Goal: Communication & Community: Connect with others

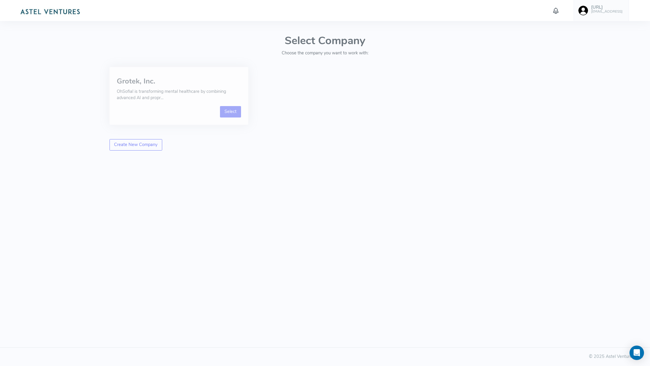
click at [225, 113] on link "Select" at bounding box center [230, 111] width 21 height 11
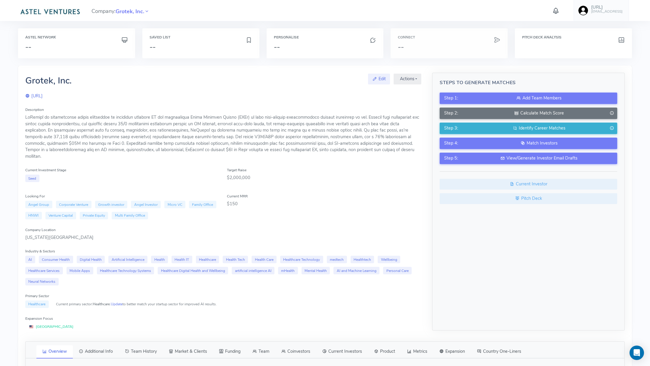
click at [410, 40] on div "Connect --" at bounding box center [449, 43] width 117 height 30
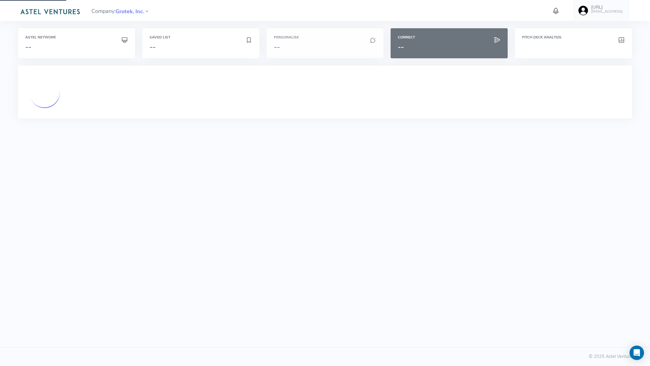
click at [348, 50] on h3 "--" at bounding box center [325, 47] width 103 height 8
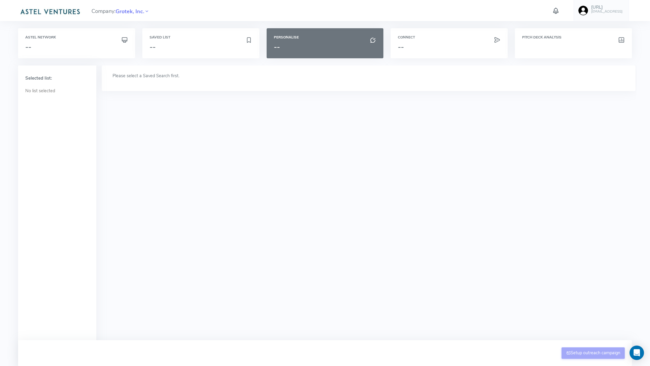
click at [187, 64] on div "Saved List --" at bounding box center [201, 46] width 124 height 37
click at [190, 40] on div "Saved List --" at bounding box center [200, 43] width 117 height 30
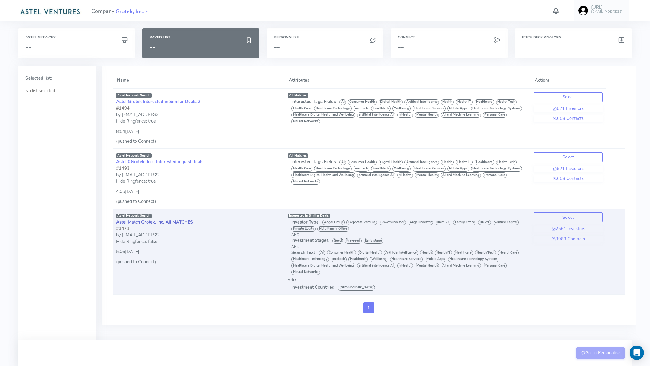
drag, startPoint x: 202, startPoint y: 285, endPoint x: 118, endPoint y: 224, distance: 104.2
click at [118, 224] on td "Astel Network Search Astel Match Grotek, Inc. All MATCHES #1471 by [EMAIL_ADDRE…" at bounding box center [198, 252] width 171 height 86
click at [149, 223] on link "Astel Match Grotek, Inc. All MATCHES" at bounding box center [154, 222] width 77 height 6
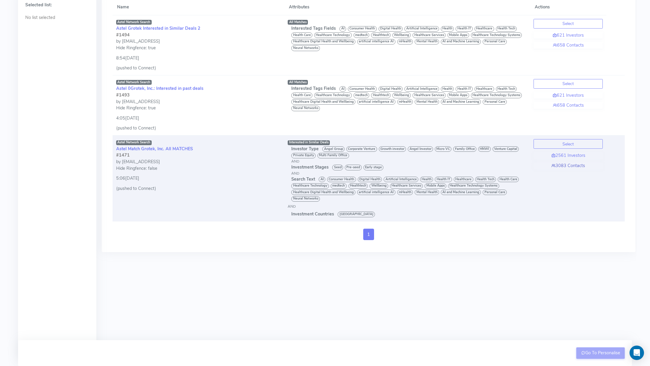
click at [568, 163] on link "3083 Contacts" at bounding box center [567, 166] width 69 height 7
click at [569, 141] on button "Select" at bounding box center [567, 144] width 69 height 10
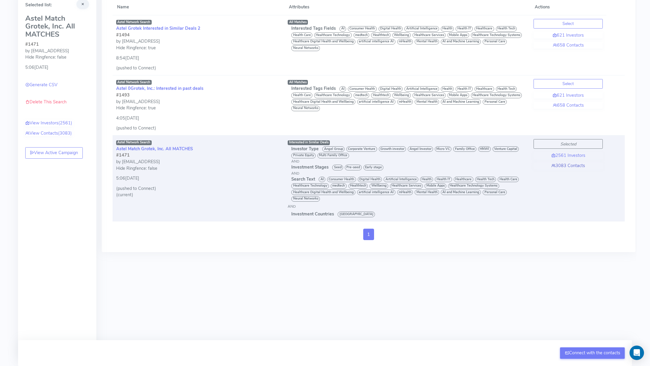
click at [568, 163] on link "3083 Contacts" at bounding box center [567, 166] width 69 height 7
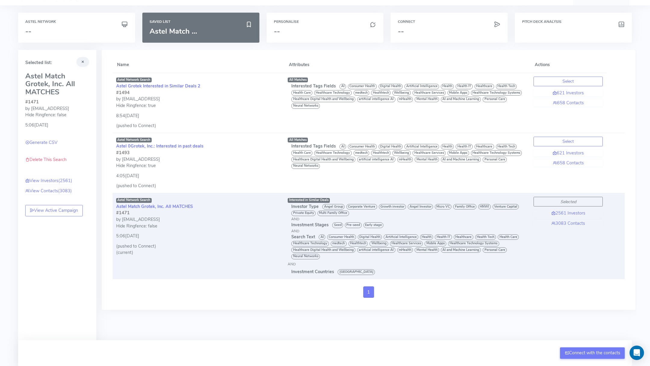
scroll to position [0, 0]
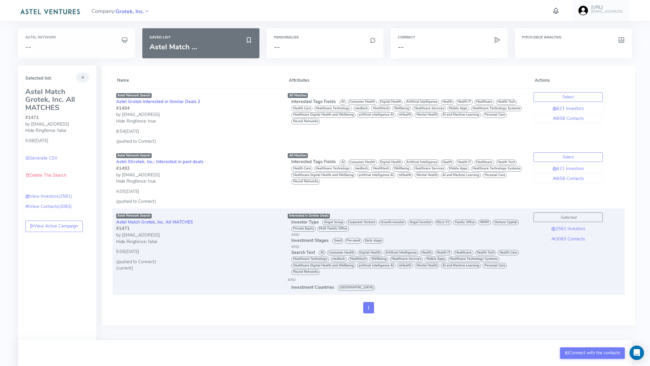
click at [70, 33] on div "Astel Network --" at bounding box center [76, 43] width 117 height 30
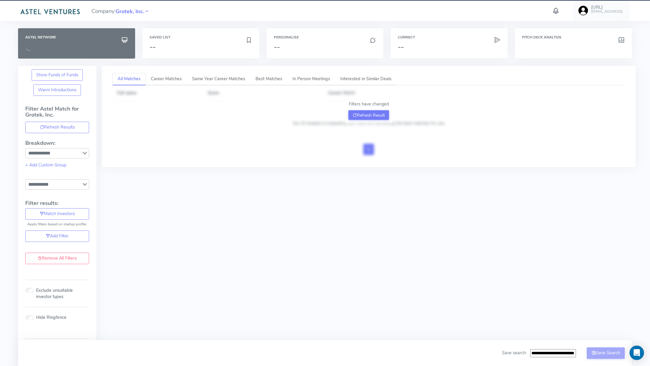
type input "**********"
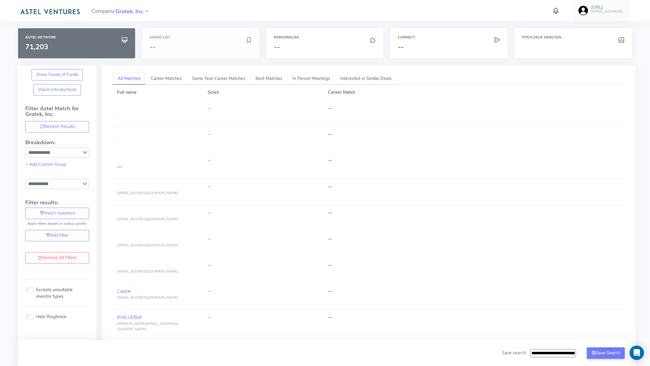
click at [190, 42] on div "Saved List --" at bounding box center [200, 43] width 117 height 30
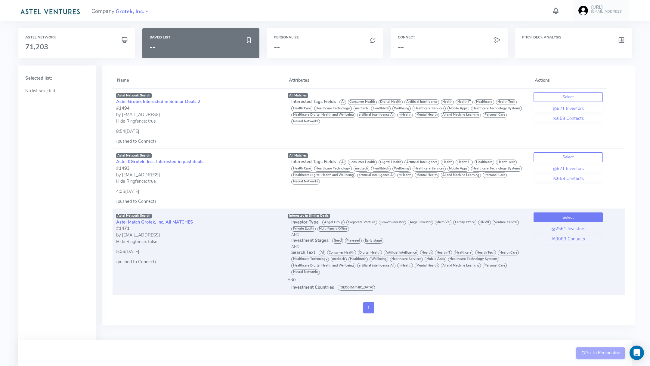
click at [577, 218] on button "Select" at bounding box center [567, 218] width 69 height 10
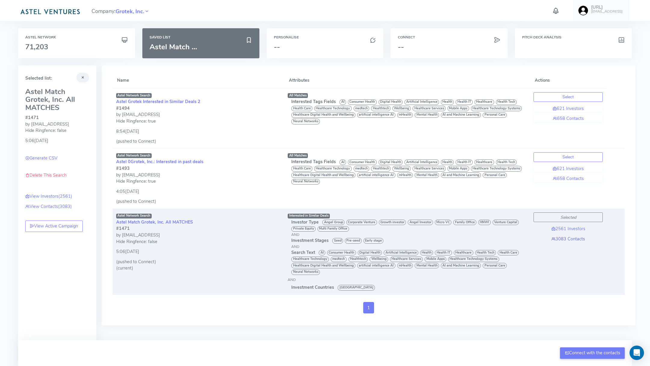
click at [570, 236] on link "3083 Contacts" at bounding box center [567, 239] width 69 height 7
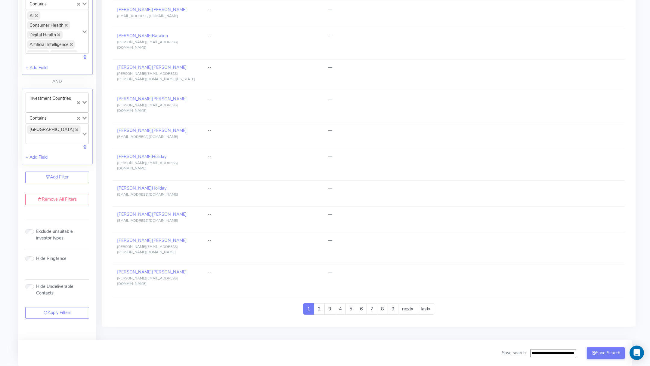
scroll to position [372, 0]
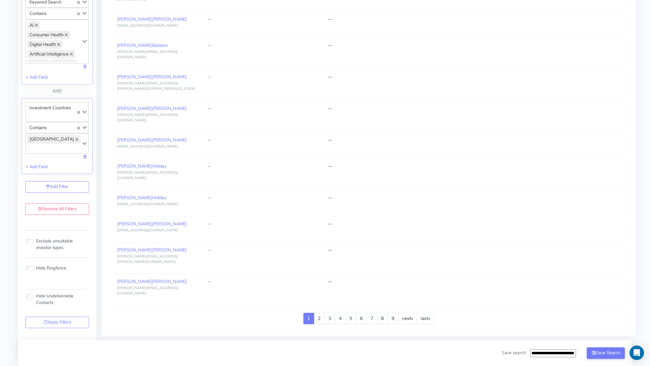
click at [71, 113] on input "Search for option" at bounding box center [50, 116] width 49 height 7
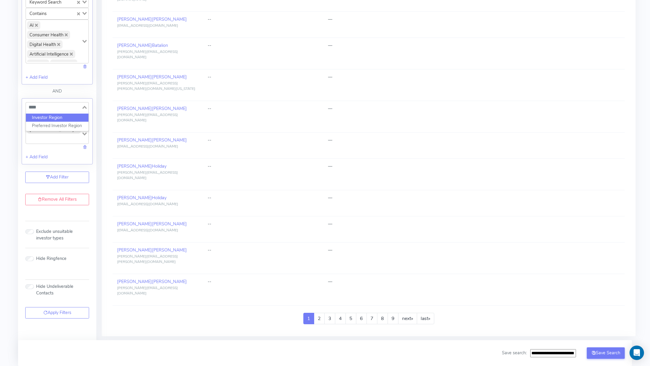
click at [72, 115] on li "Investor Region" at bounding box center [57, 118] width 63 height 8
type input "****"
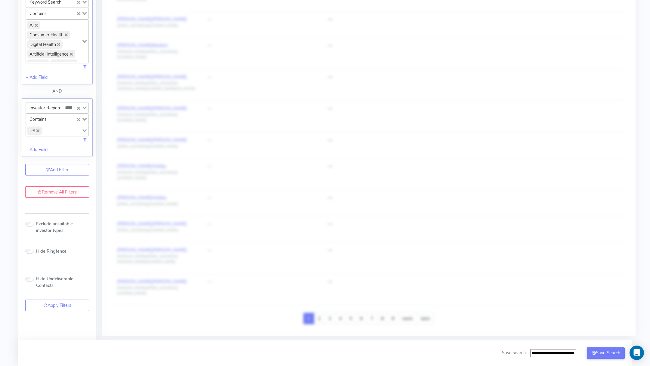
scroll to position [359, 0]
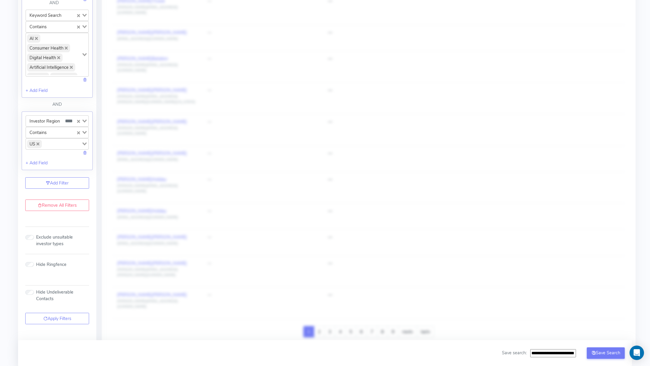
click at [37, 143] on icon "Deselect US" at bounding box center [37, 144] width 3 height 3
click at [39, 141] on input "Search for option" at bounding box center [53, 144] width 54 height 7
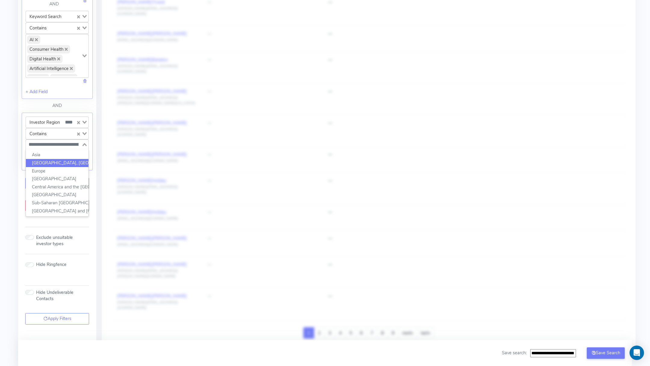
click at [53, 159] on li "[GEOGRAPHIC_DATA], [GEOGRAPHIC_DATA], and [GEOGRAPHIC_DATA]" at bounding box center [57, 163] width 63 height 8
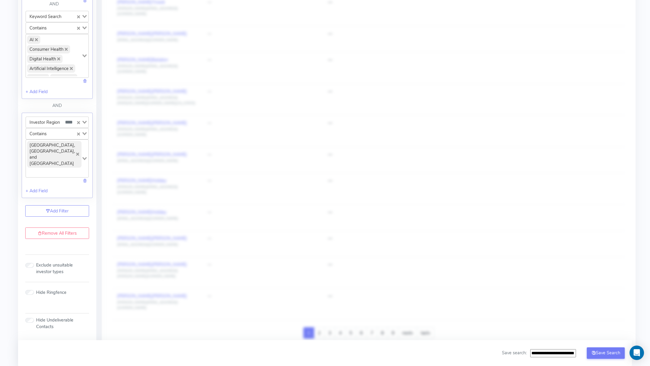
click at [97, 140] on div "All Matches Career Matches Same Year Career Matches Best Matches In Person Meet…" at bounding box center [366, 42] width 540 height 669
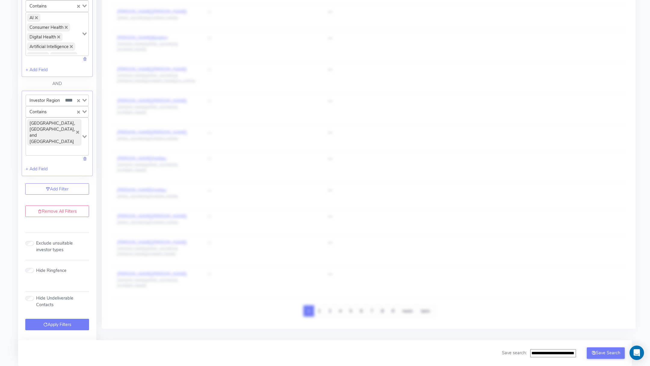
click at [55, 319] on button "Apply Filters" at bounding box center [57, 324] width 64 height 11
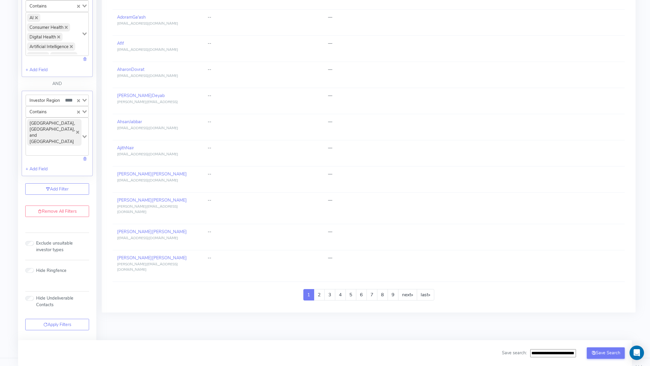
scroll to position [378, 0]
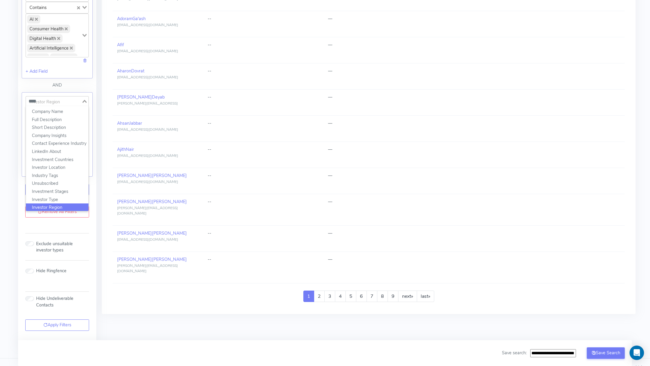
click at [55, 100] on div "Investor Region ****" at bounding box center [54, 101] width 56 height 8
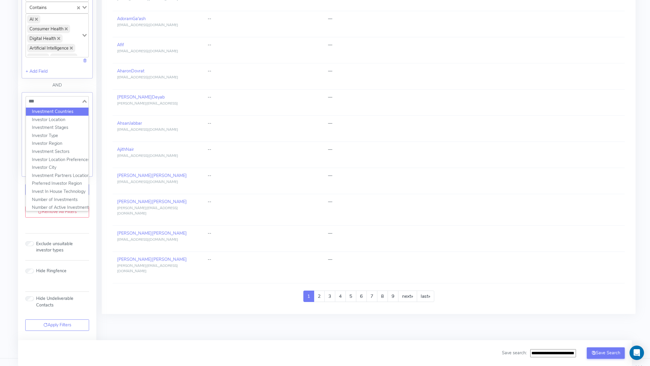
click at [51, 108] on li "Investment Countries" at bounding box center [57, 112] width 63 height 8
type input "***"
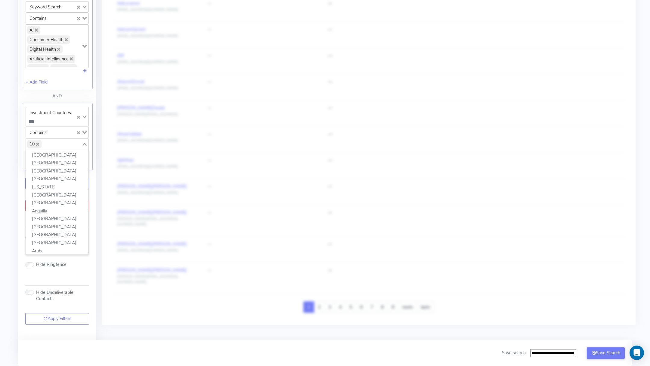
click at [39, 142] on span "10" at bounding box center [34, 144] width 14 height 8
click at [37, 143] on icon "Deselect 10" at bounding box center [37, 144] width 3 height 3
click at [37, 142] on input "Search for option" at bounding box center [53, 144] width 54 height 7
type input "***"
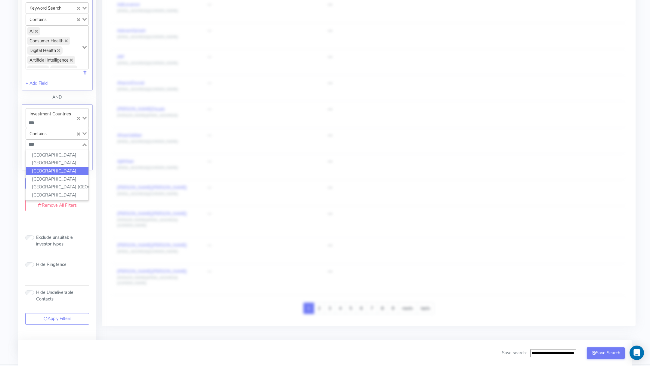
click at [55, 167] on li "[GEOGRAPHIC_DATA]" at bounding box center [57, 171] width 63 height 8
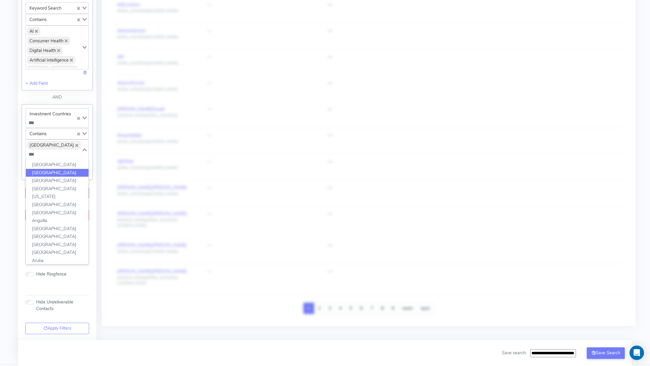
scroll to position [368, 0]
click at [94, 162] on div "Filter Astel Match for Grotek, Inc. Refresh Results Breakdown: Loading... + Add…" at bounding box center [57, 43] width 78 height 610
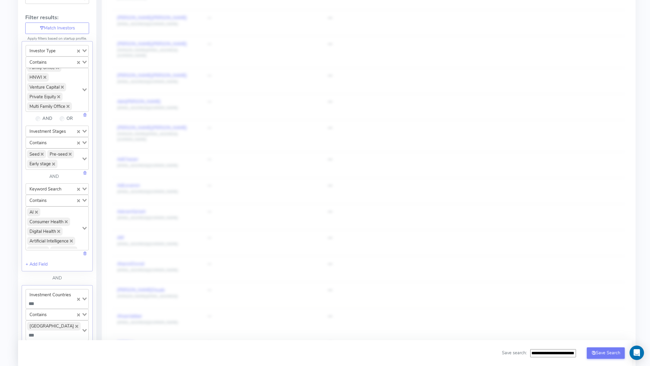
scroll to position [0, 0]
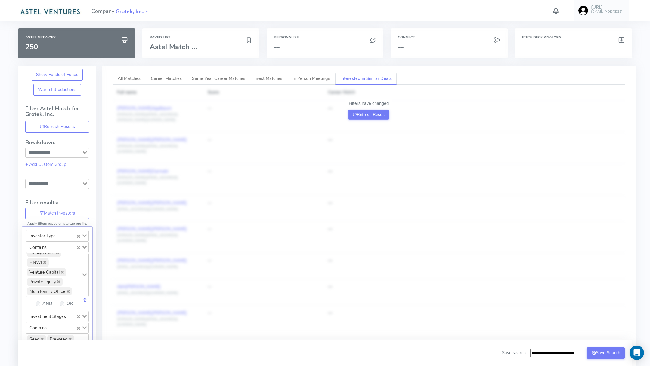
click at [366, 121] on div "Filters have changed Refresh Result" at bounding box center [368, 109] width 47 height 25
click at [366, 114] on button "Refresh Result" at bounding box center [368, 115] width 41 height 10
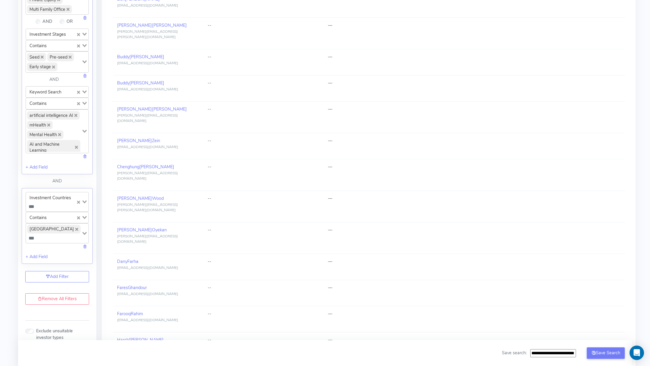
scroll to position [282, 0]
click at [61, 193] on div "Investment Countries ***" at bounding box center [51, 202] width 50 height 18
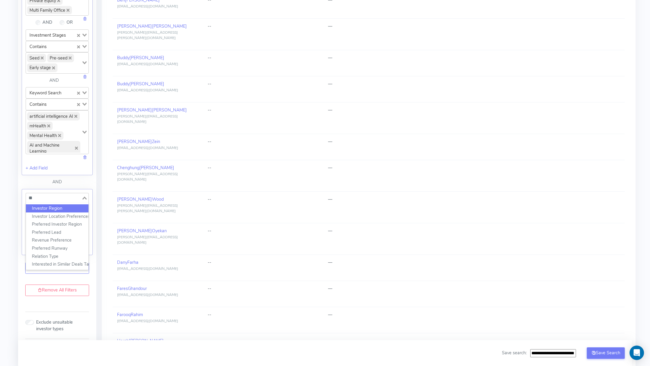
click at [61, 205] on li "Investor Region" at bounding box center [57, 209] width 63 height 8
type input "**"
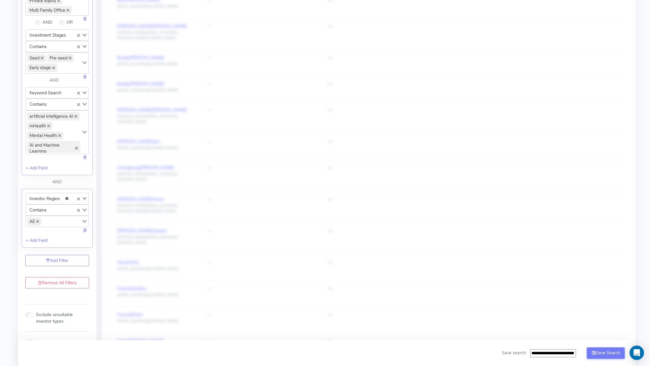
click at [38, 220] on icon "Deselect AE" at bounding box center [37, 221] width 3 height 3
click at [39, 219] on input "Search for option" at bounding box center [53, 221] width 54 height 7
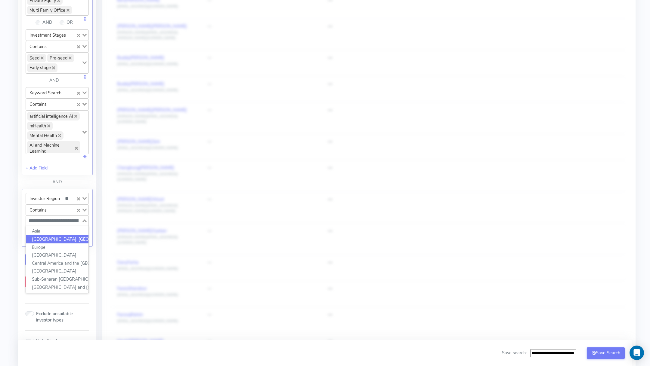
click at [47, 236] on li "[GEOGRAPHIC_DATA], [GEOGRAPHIC_DATA], and [GEOGRAPHIC_DATA]" at bounding box center [57, 240] width 63 height 8
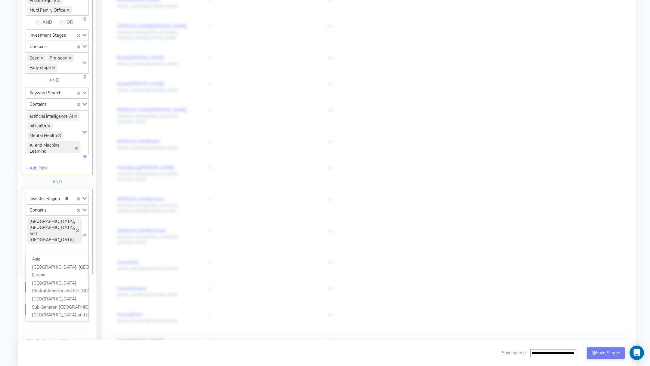
click at [97, 208] on div "All Matches Career Matches Same Year Career Matches Best Matches In Person Meet…" at bounding box center [366, 115] width 540 height 663
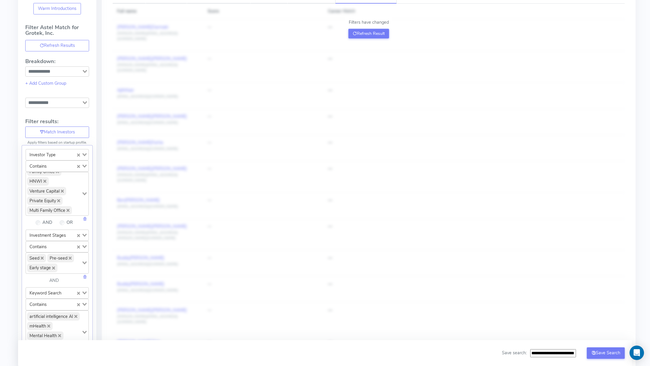
scroll to position [0, 0]
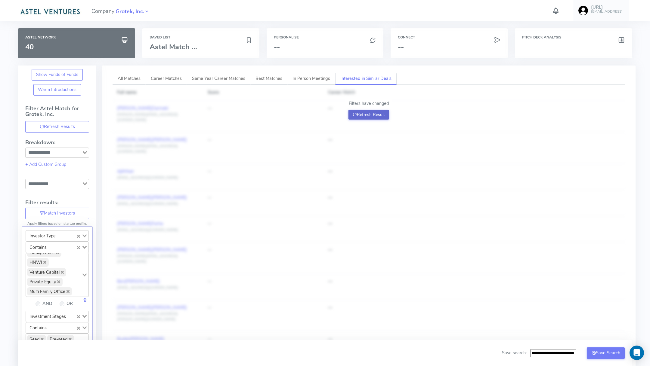
click at [373, 115] on button "Refresh Result" at bounding box center [368, 115] width 41 height 10
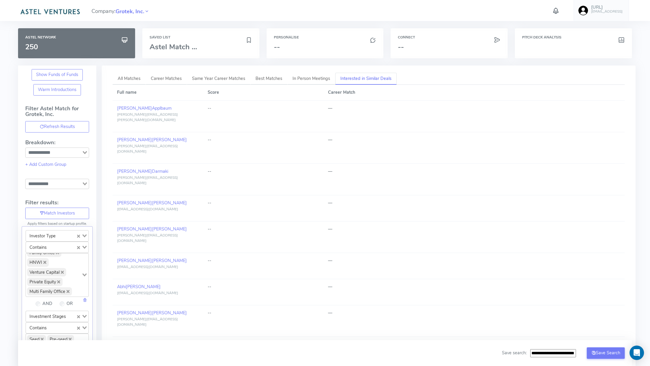
drag, startPoint x: 572, startPoint y: 351, endPoint x: 579, endPoint y: 351, distance: 7.8
click at [579, 351] on div "**********" at bounding box center [563, 353] width 123 height 11
click at [574, 353] on input "**********" at bounding box center [553, 354] width 46 height 8
click at [570, 354] on input "**********" at bounding box center [551, 354] width 49 height 8
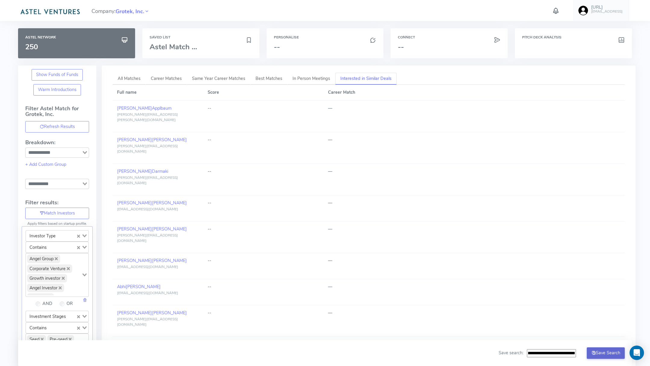
type input "**********"
click at [608, 356] on button "Save Search" at bounding box center [606, 353] width 38 height 11
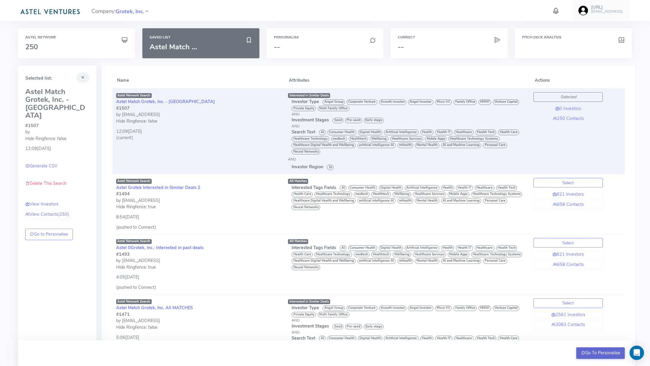
click at [593, 353] on button "Go To Personalise" at bounding box center [600, 353] width 48 height 11
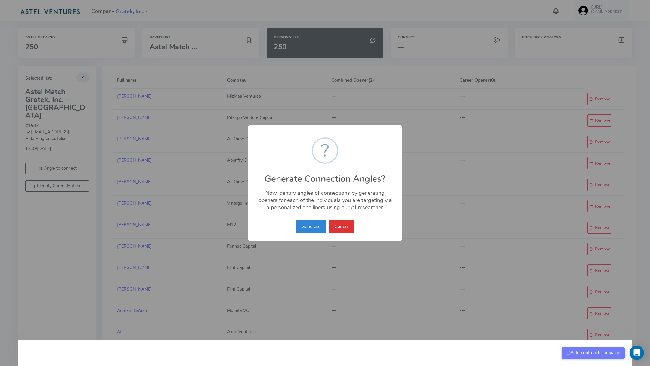
drag, startPoint x: 310, startPoint y: 224, endPoint x: 366, endPoint y: 212, distance: 57.5
click at [366, 212] on div "× ? Generate Connection Angles? Now identify angles of connections by generatin…" at bounding box center [325, 183] width 154 height 116
click at [344, 227] on button "Cancel" at bounding box center [341, 226] width 25 height 13
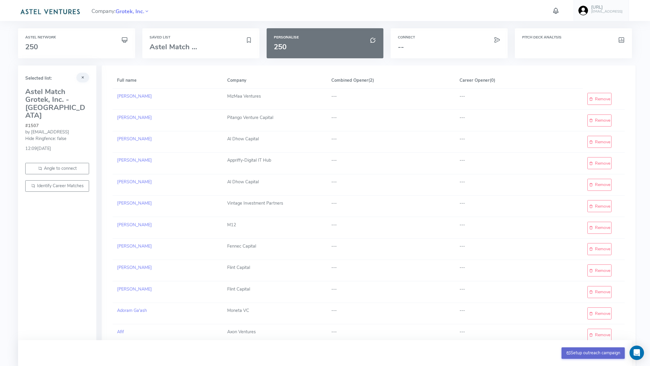
click at [577, 351] on button "Setup outreach campaign" at bounding box center [592, 353] width 63 height 11
click at [424, 48] on h3 "--" at bounding box center [449, 47] width 103 height 8
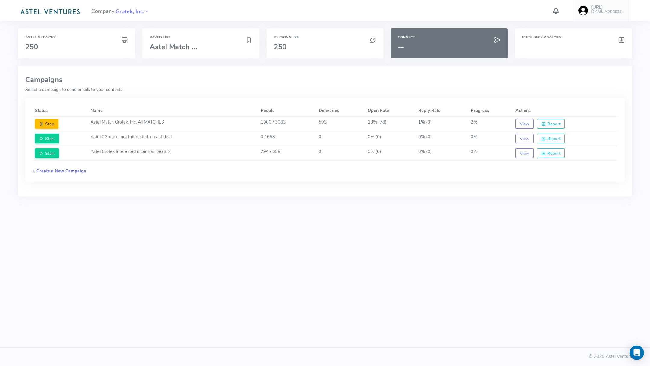
click at [75, 171] on link "+ Create a New Campaign" at bounding box center [59, 171] width 54 height 6
click at [79, 202] on link "Create New Campaign" at bounding box center [61, 203] width 58 height 11
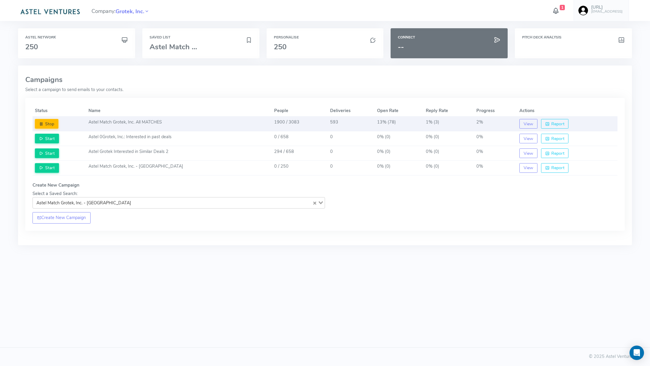
click at [161, 126] on td "Astel Match Grotek, Inc. All MATCHES" at bounding box center [178, 124] width 185 height 15
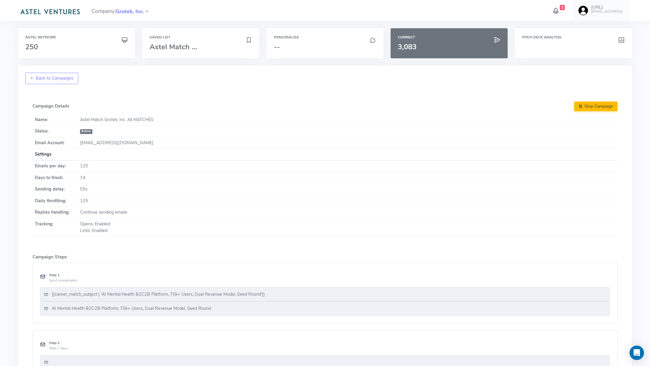
click at [254, 294] on div "{{career_match_subject | 'AI Mental Health B2C2B Platform, 70k+ Users, Dual Rev…" at bounding box center [158, 295] width 213 height 7
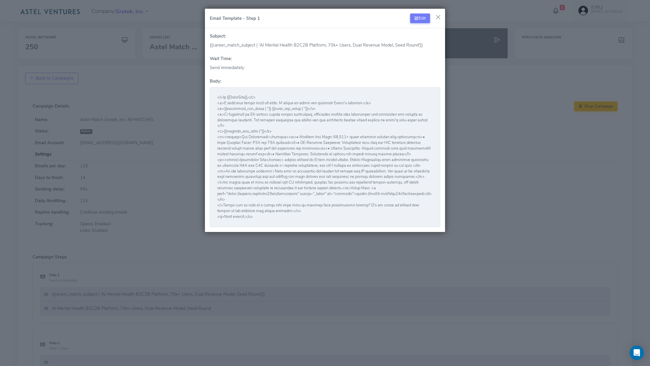
click at [302, 215] on pre at bounding box center [324, 157] width 215 height 125
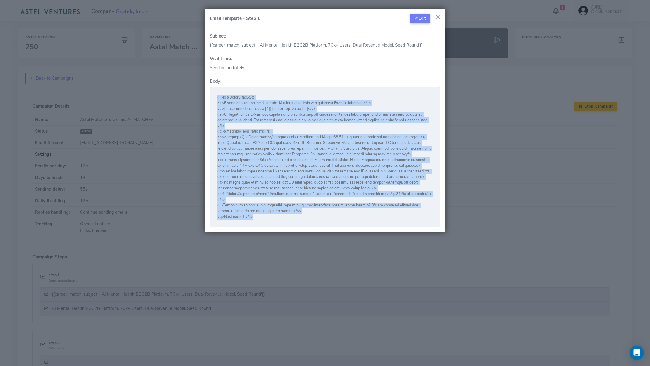
drag, startPoint x: 263, startPoint y: 217, endPoint x: 211, endPoint y: 96, distance: 132.1
click at [211, 96] on div at bounding box center [325, 157] width 230 height 140
copy pre "<l>Ip {{DolorSita}},</c> <a>E sedd eius tempo incid utl etdo. M aliqua en admin…"
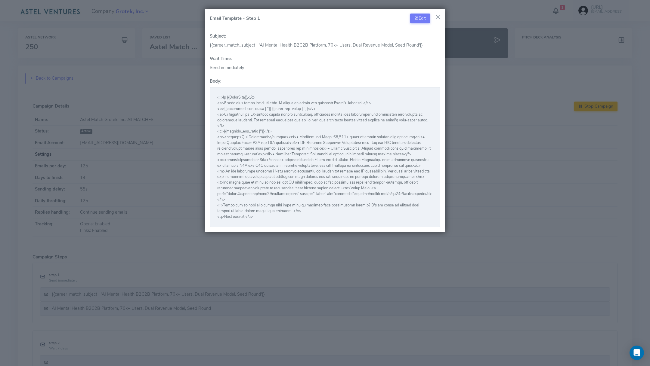
click at [265, 45] on div "{{career_match_subject | 'AI Mental Health B2C2B Platform, 70k+ Users, Dual Rev…" at bounding box center [325, 45] width 230 height 7
copy div "{{career_match_subject | 'AI Mental Health B2C2B Platform, 70k+ Users, Dual Rev…"
click at [438, 15] on button "button" at bounding box center [438, 17] width 9 height 9
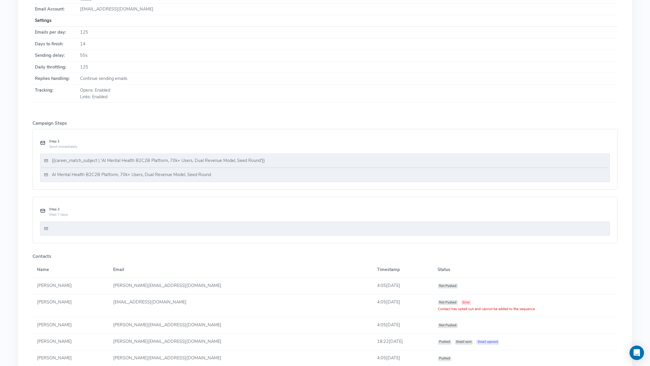
scroll to position [136, 0]
click at [145, 223] on div at bounding box center [325, 226] width 562 height 7
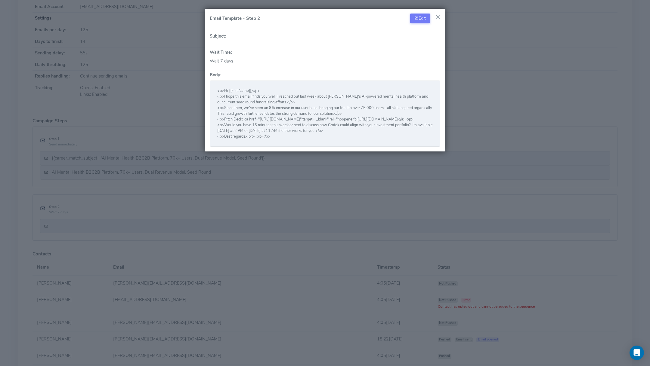
click at [421, 13] on div "Email Template - Step 2 Edit" at bounding box center [325, 19] width 240 height 20
click at [419, 17] on button "Edit" at bounding box center [420, 19] width 20 height 10
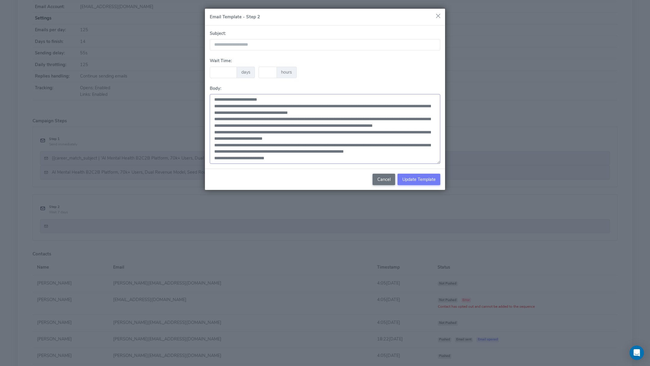
drag, startPoint x: 284, startPoint y: 156, endPoint x: 200, endPoint y: 94, distance: 104.7
click at [200, 94] on div "**********" at bounding box center [325, 183] width 650 height 366
click at [418, 180] on span "Update Template" at bounding box center [418, 180] width 33 height 6
click at [289, 157] on textarea "**********" at bounding box center [325, 129] width 230 height 70
click at [402, 176] on button "Update Template" at bounding box center [418, 179] width 43 height 11
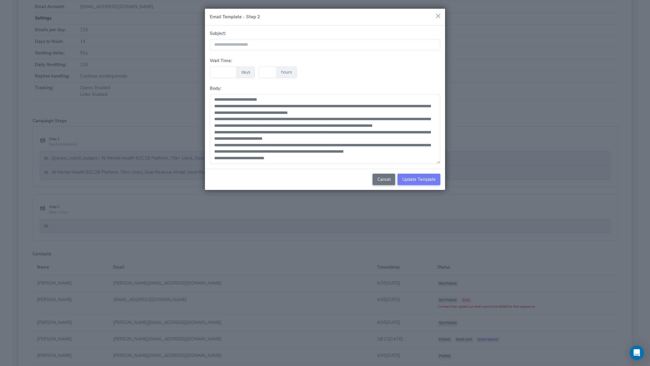
click at [441, 15] on button "button" at bounding box center [438, 15] width 9 height 9
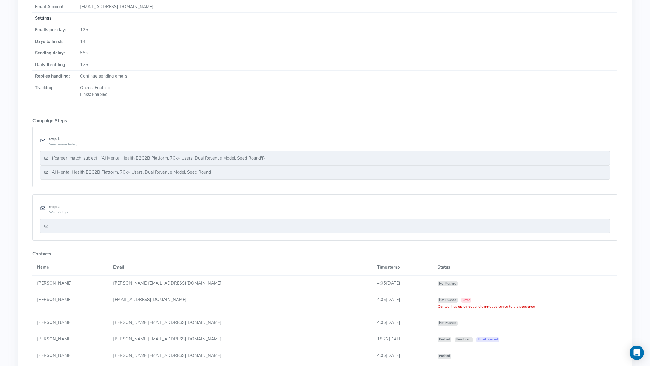
scroll to position [0, 0]
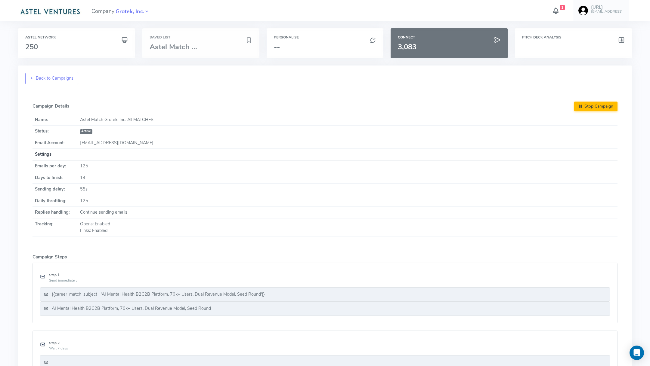
click at [195, 44] on span "Astel Match ..." at bounding box center [174, 47] width 48 height 10
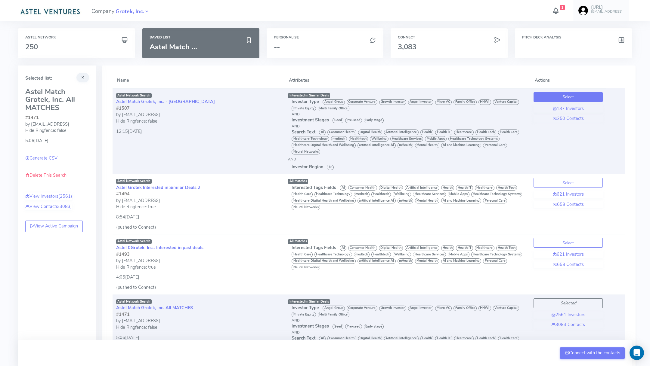
click at [583, 96] on button "Select" at bounding box center [567, 97] width 69 height 10
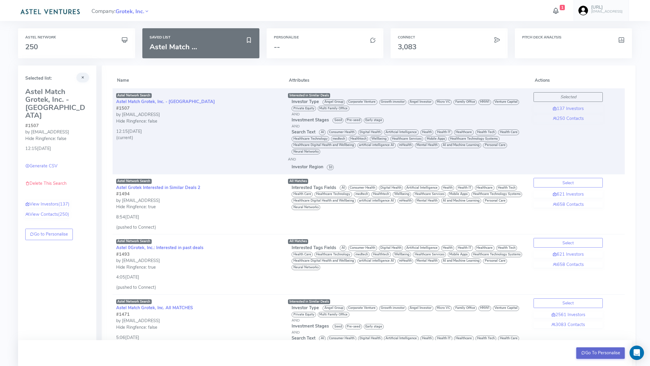
click at [595, 351] on button "Go To Personalise" at bounding box center [600, 353] width 48 height 11
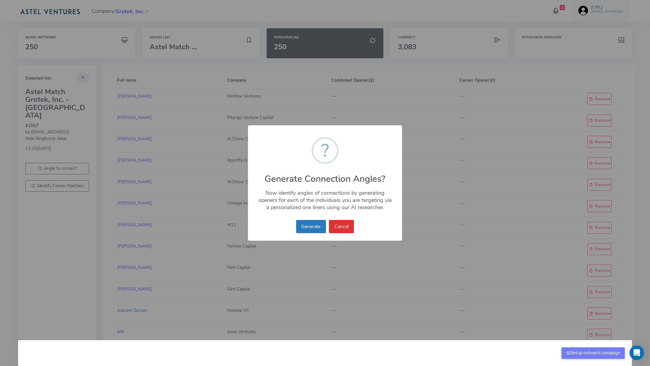
click at [303, 224] on button "Generate" at bounding box center [311, 226] width 30 height 13
click at [313, 229] on button "Generate" at bounding box center [311, 226] width 30 height 13
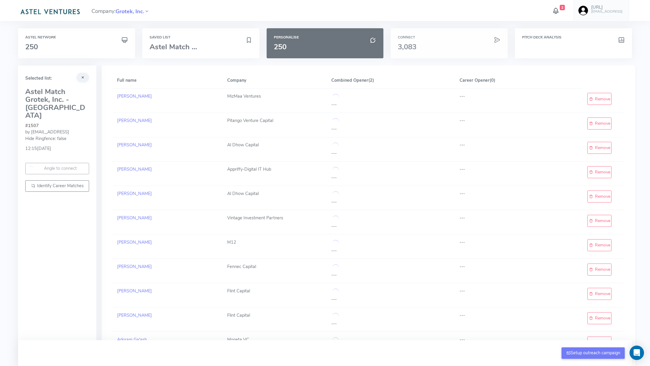
click at [470, 54] on div "Connect 3,083" at bounding box center [449, 43] width 117 height 30
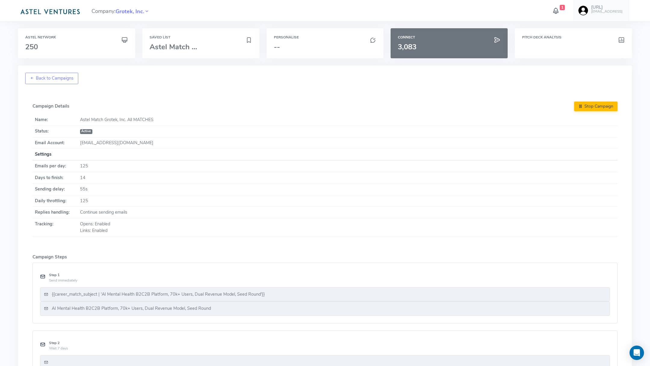
click at [211, 295] on div "{{career_match_subject | 'AI Mental Health B2C2B Platform, 70k+ Users, Dual Rev…" at bounding box center [158, 295] width 213 height 7
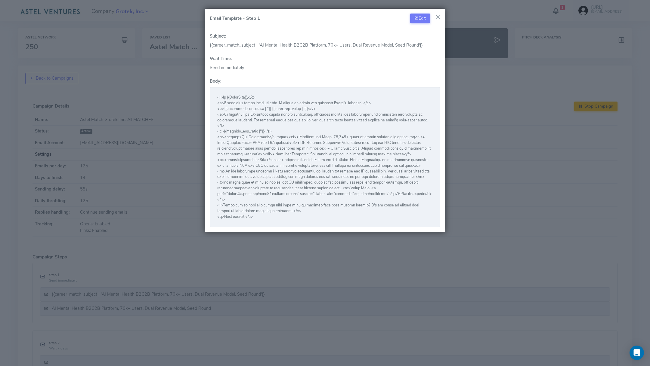
click at [286, 148] on pre at bounding box center [324, 157] width 215 height 125
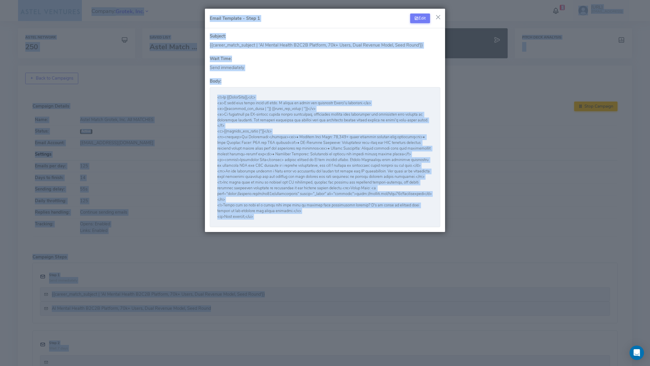
click at [333, 136] on pre at bounding box center [324, 157] width 215 height 125
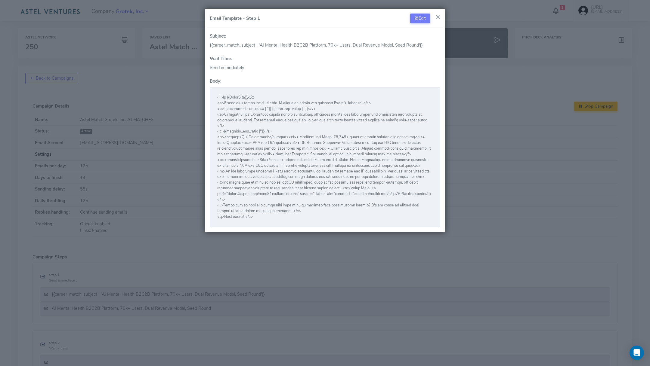
click at [286, 148] on pre at bounding box center [324, 157] width 215 height 125
click at [417, 20] on icon at bounding box center [416, 18] width 4 height 6
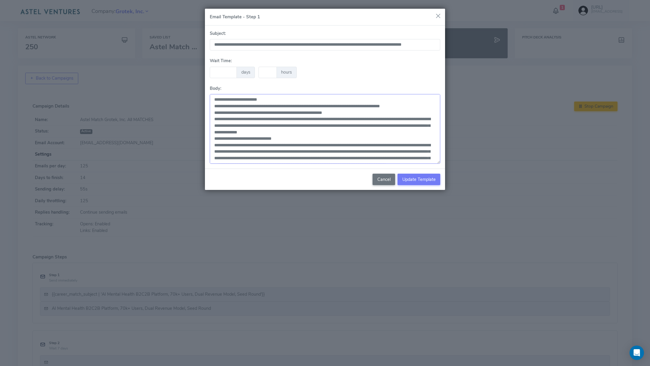
click at [258, 143] on textarea at bounding box center [325, 129] width 230 height 70
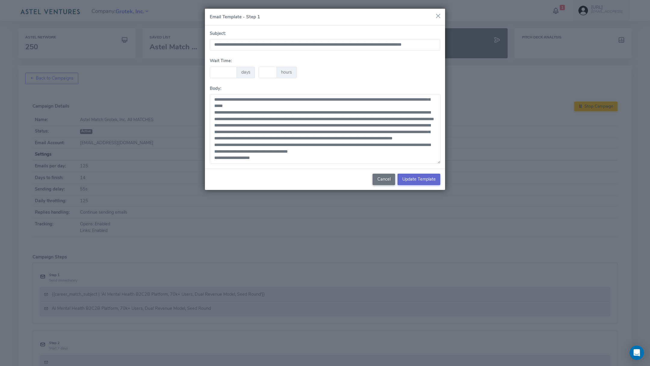
click at [417, 182] on button "Update Template" at bounding box center [418, 179] width 43 height 11
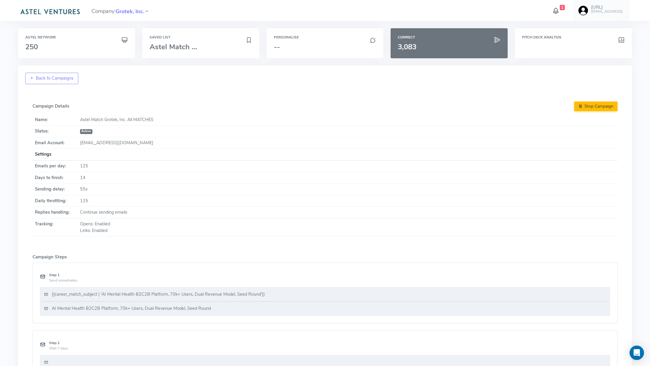
click at [235, 297] on div "{{career_match_subject | 'AI Mental Health B2C2B Platform, 70k+ Users, Dual Rev…" at bounding box center [325, 295] width 570 height 14
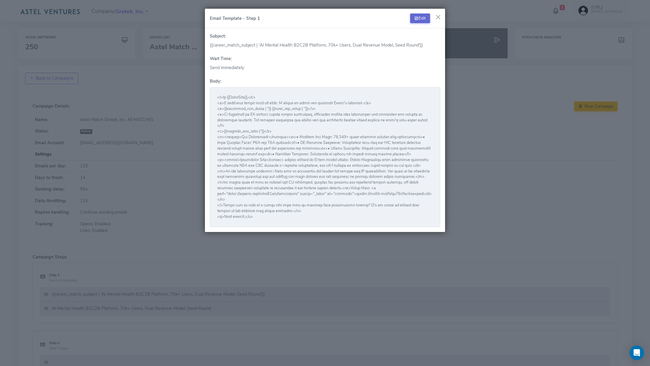
click at [423, 20] on button "Edit" at bounding box center [420, 19] width 20 height 10
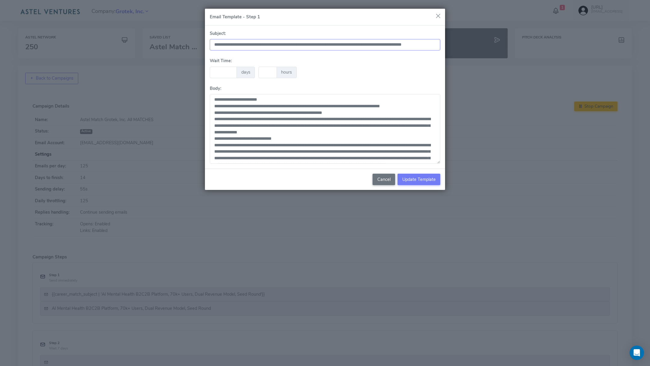
click at [301, 45] on input "**********" at bounding box center [325, 44] width 230 height 11
paste input "text"
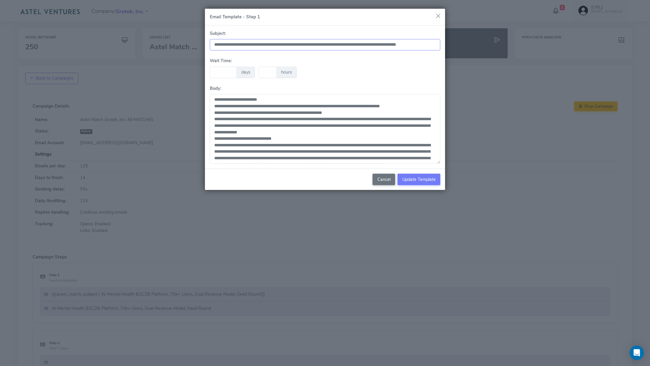
drag, startPoint x: 263, startPoint y: 43, endPoint x: 164, endPoint y: 47, distance: 99.1
click at [164, 47] on div "**********" at bounding box center [325, 183] width 650 height 366
type input "**********"
click at [411, 181] on span "Update Template" at bounding box center [418, 180] width 33 height 6
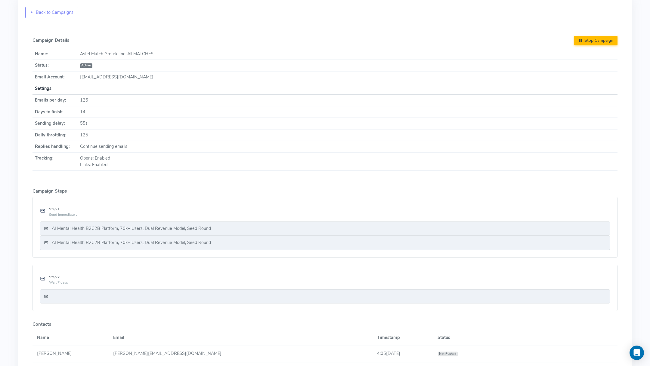
scroll to position [113, 0]
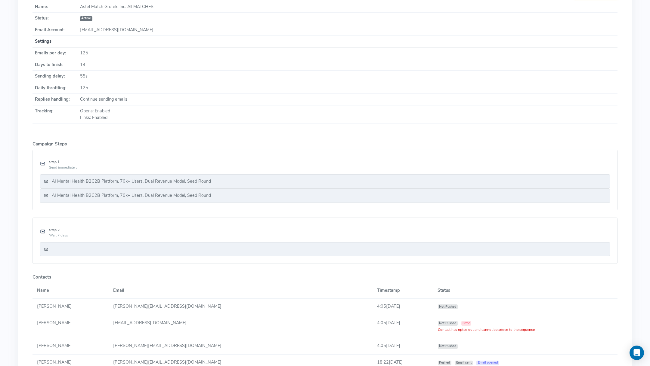
click at [285, 252] on div at bounding box center [325, 249] width 570 height 14
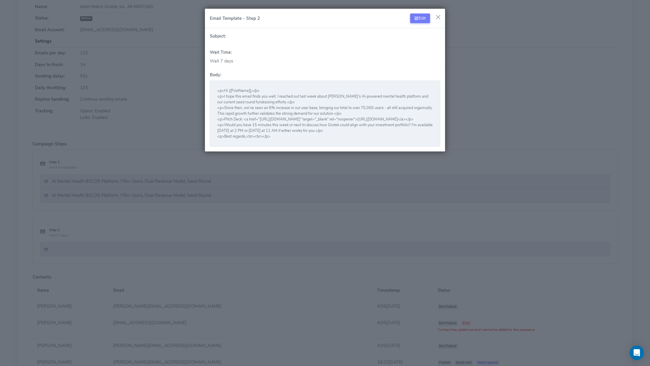
drag, startPoint x: 273, startPoint y: 144, endPoint x: 213, endPoint y: 90, distance: 80.5
click at [213, 90] on div "<p>Hi {{FirstName}},</p> <p>I hope this email finds you well. I reached out las…" at bounding box center [325, 114] width 230 height 66
copy pre "<p>Hi {{FirstName}},</p> <p>I hope this email finds you well. I reached out las…"
click at [436, 20] on button "button" at bounding box center [438, 17] width 9 height 9
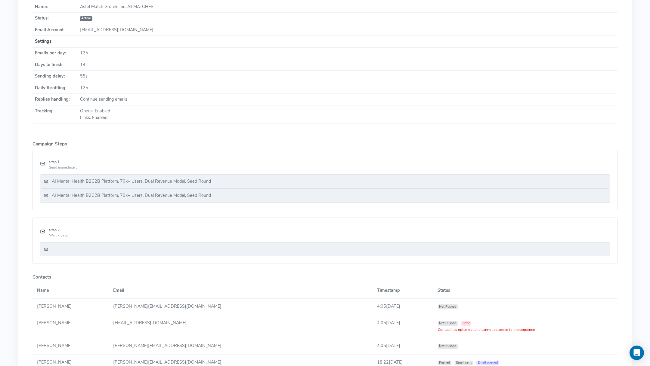
scroll to position [0, 0]
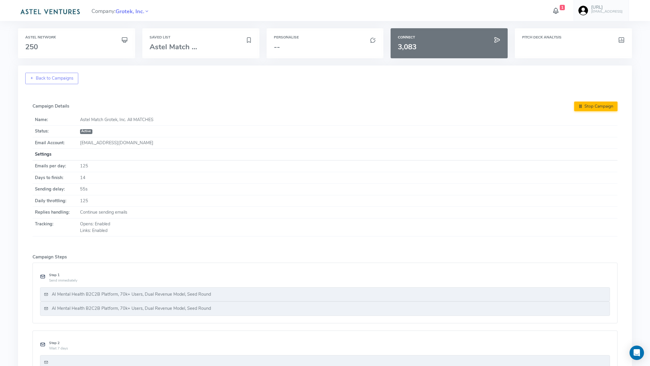
click at [560, 11] on icon at bounding box center [556, 10] width 8 height 11
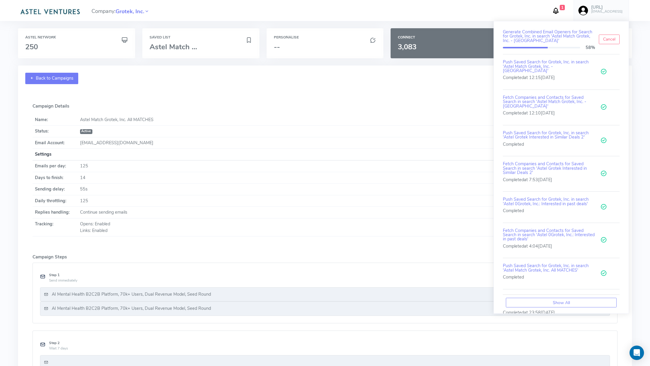
click at [47, 82] on link "Back to Campaigns" at bounding box center [51, 78] width 53 height 11
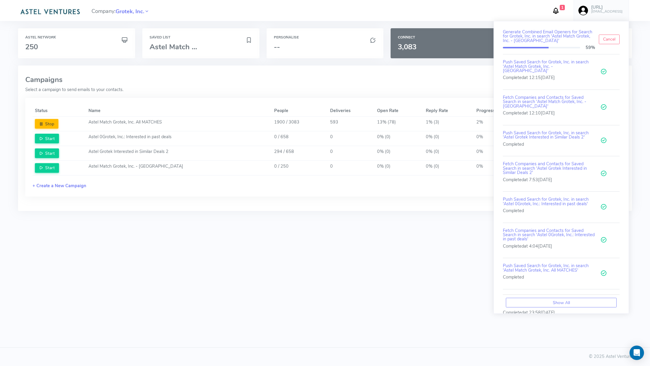
click at [560, 8] on icon at bounding box center [556, 10] width 8 height 11
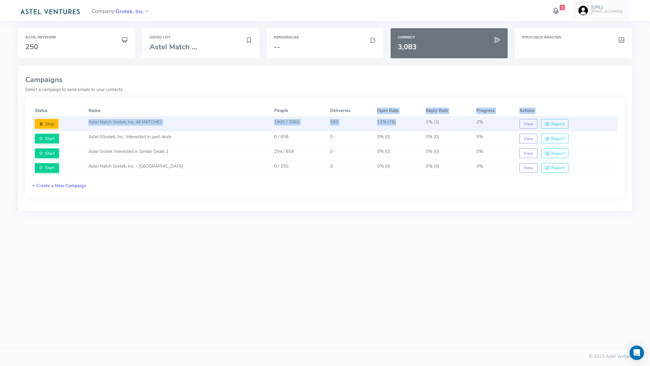
drag, startPoint x: 368, startPoint y: 111, endPoint x: 388, endPoint y: 121, distance: 22.1
click at [388, 121] on table "Status Name People Deliveries Open Rate Reply Rate Progress Actions Stop Astel …" at bounding box center [324, 140] width 585 height 70
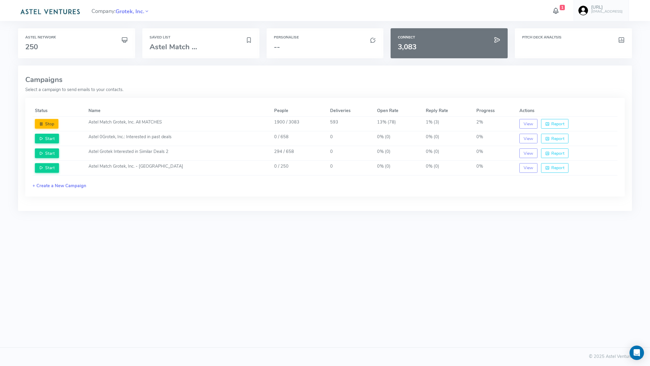
click at [411, 97] on div "Campaigns Select a campaign to send emails to your contacts. Status Name People…" at bounding box center [325, 138] width 607 height 131
